Goal: Task Accomplishment & Management: Use online tool/utility

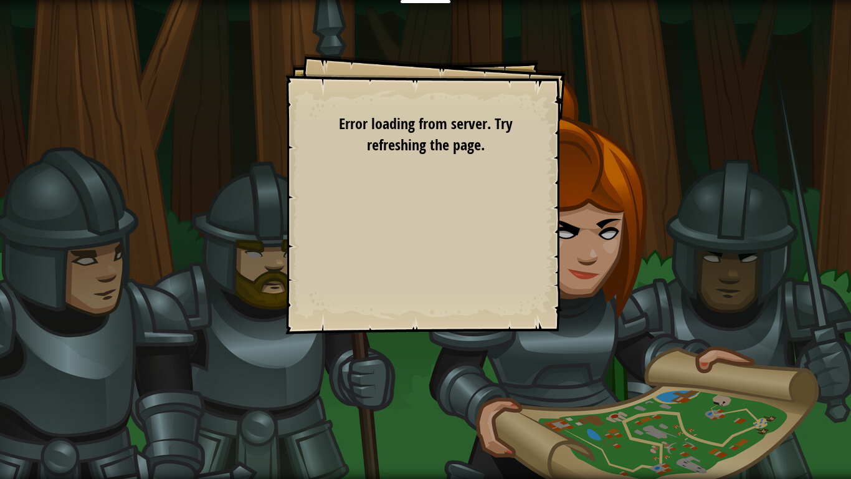
click at [546, 201] on div "Goals Start Level Error loading from server. Try refreshing the page. You'll ne…" at bounding box center [425, 194] width 280 height 280
click at [545, 193] on div "Goals Start Level Error loading from server. Try refreshing the page. You'll ne…" at bounding box center [425, 194] width 280 height 280
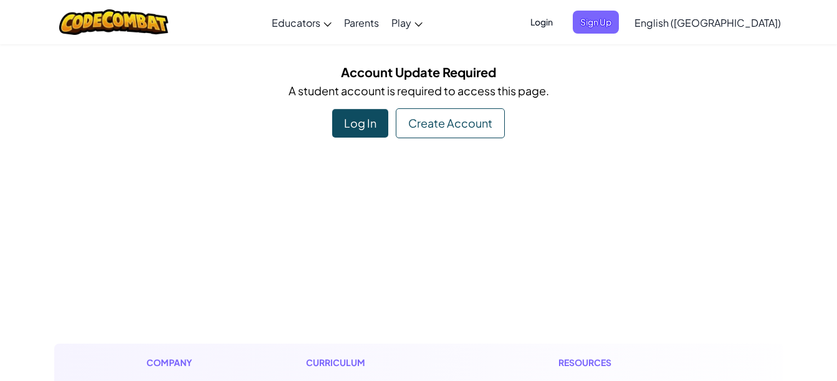
click at [342, 113] on div "Log In" at bounding box center [360, 123] width 56 height 29
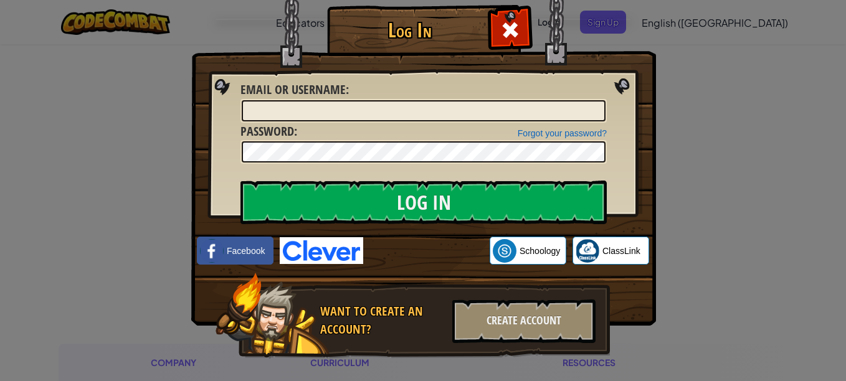
click at [319, 254] on img at bounding box center [322, 250] width 84 height 27
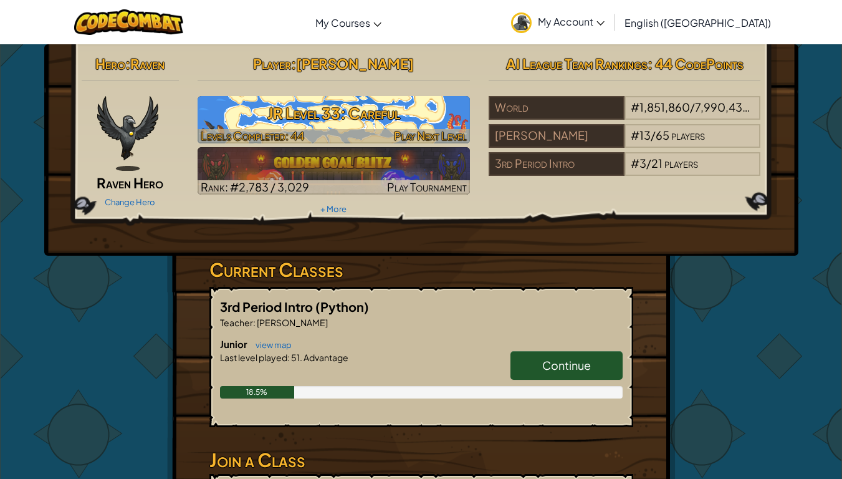
click at [307, 121] on h3 "JR Level 33: Careful" at bounding box center [334, 113] width 272 height 28
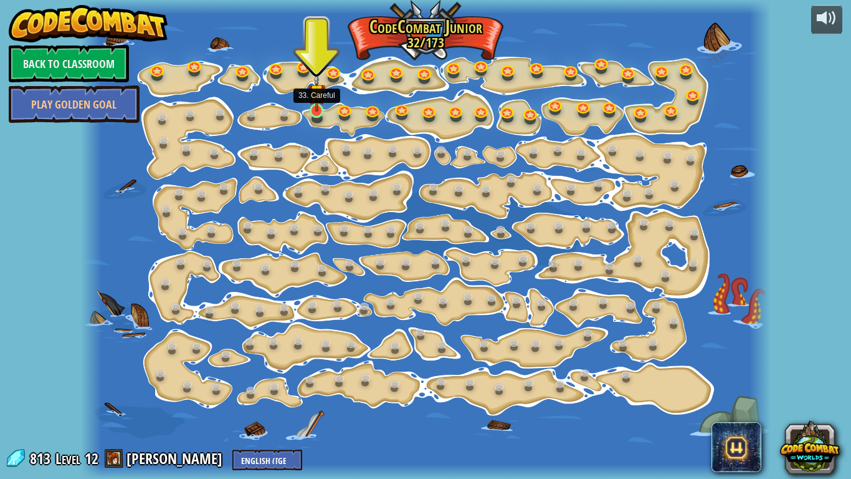
click at [317, 110] on img at bounding box center [316, 92] width 17 height 39
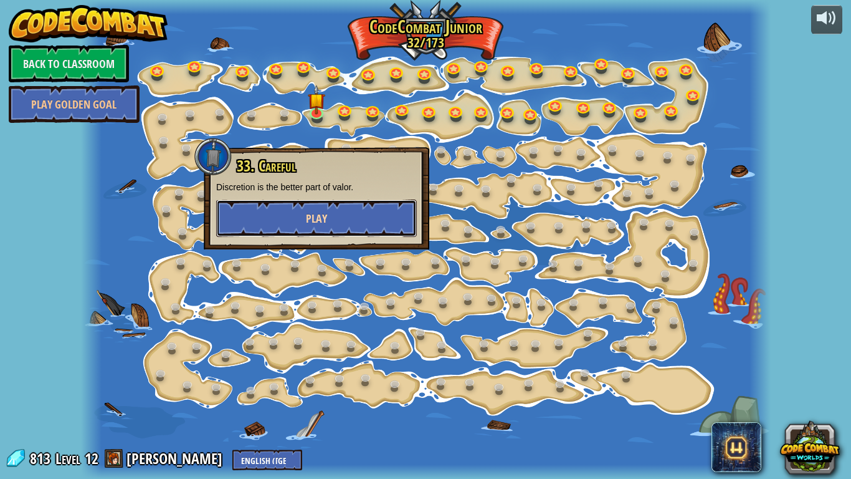
click at [265, 220] on button "Play" at bounding box center [316, 217] width 201 height 37
